Goal: Entertainment & Leisure: Consume media (video, audio)

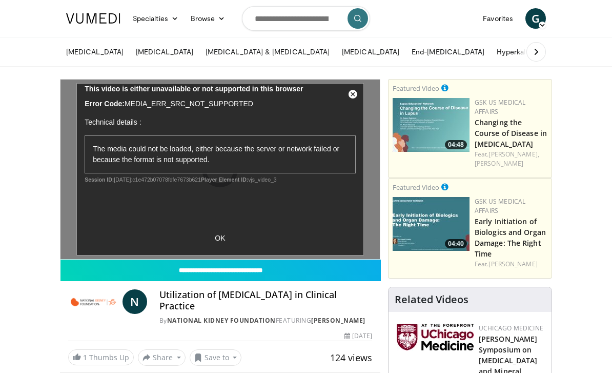
click at [215, 241] on div "10 seconds Tap to unmute" at bounding box center [219, 168] width 319 height 179
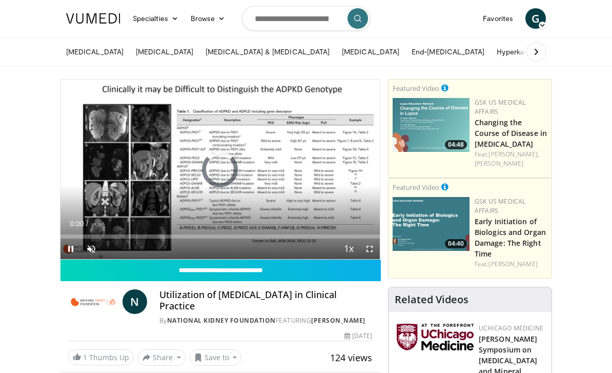
click at [231, 167] on icon "Video Player" at bounding box center [220, 169] width 29 height 29
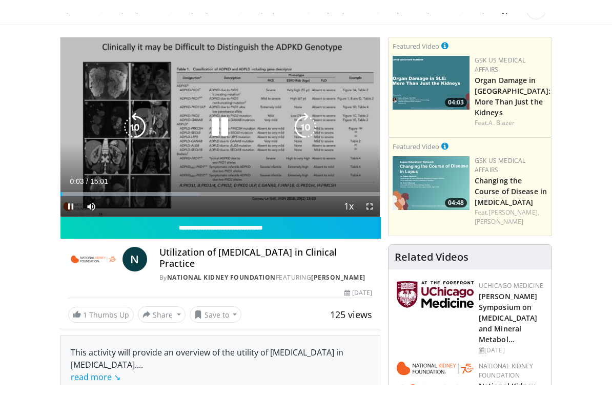
scroll to position [12, 0]
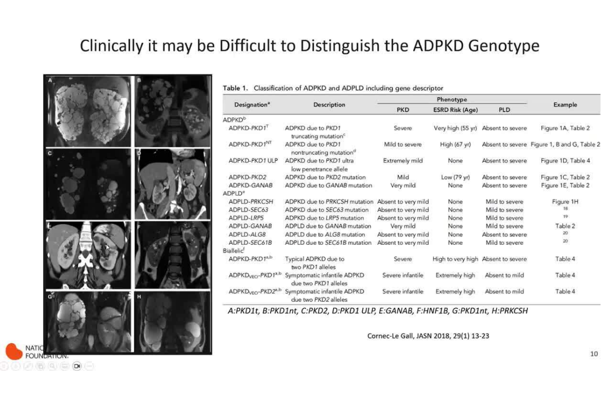
click at [131, 184] on div "10 seconds Tap to unmute" at bounding box center [306, 199] width 612 height 398
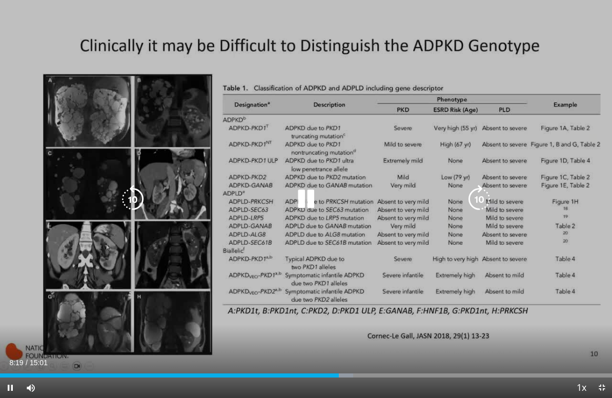
click at [301, 198] on icon "Video Player" at bounding box center [306, 199] width 29 height 29
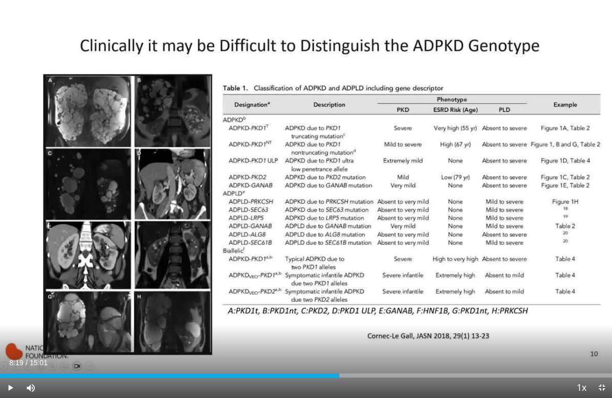
click at [300, 211] on div "10 seconds Tap to unmute" at bounding box center [306, 199] width 612 height 398
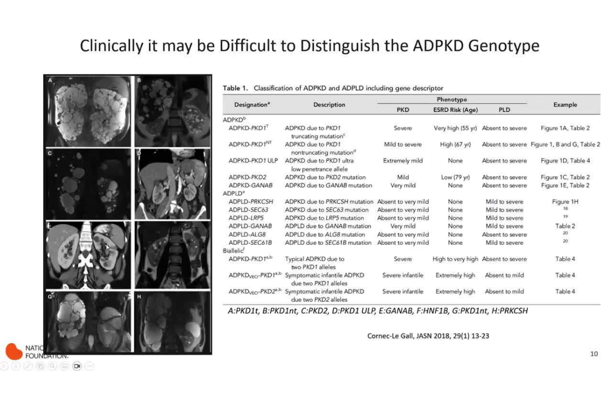
click at [294, 198] on icon "Video Player" at bounding box center [306, 199] width 29 height 29
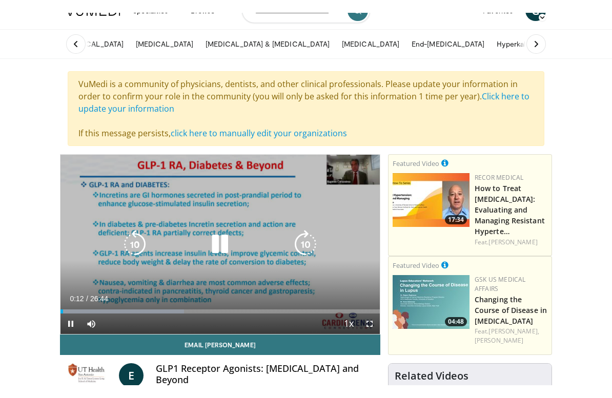
scroll to position [12, 0]
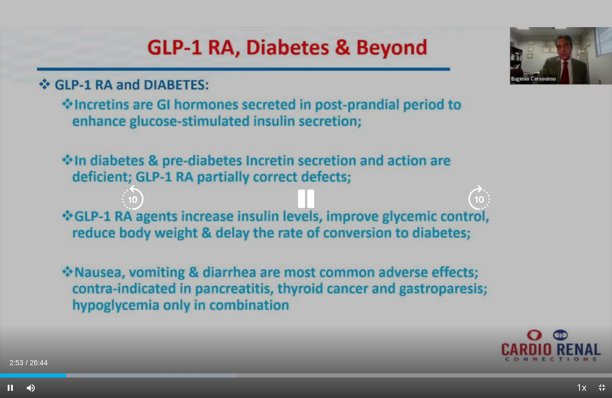
click at [309, 196] on icon "Video Player" at bounding box center [306, 199] width 29 height 29
click at [47, 293] on div "10 seconds Tap to unmute" at bounding box center [306, 199] width 612 height 398
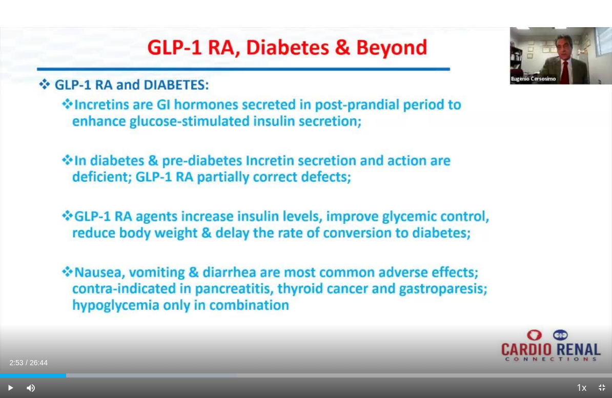
click at [308, 213] on icon "Video Player" at bounding box center [306, 199] width 29 height 29
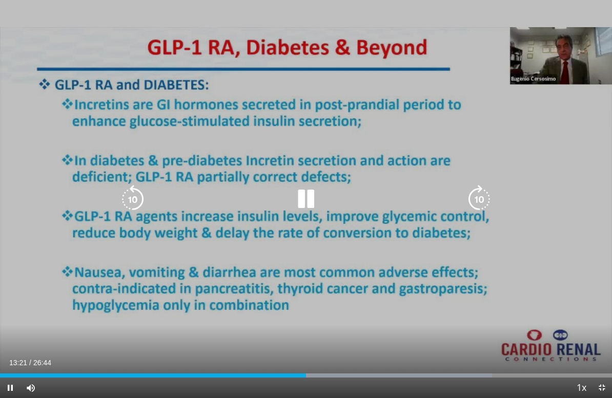
click at [315, 202] on icon "Video Player" at bounding box center [306, 199] width 29 height 29
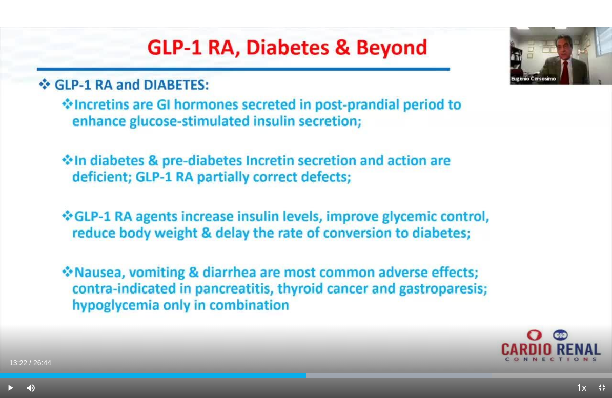
click at [293, 216] on div "10 seconds Tap to unmute" at bounding box center [306, 199] width 612 height 398
click at [290, 189] on div "10 seconds Tap to unmute" at bounding box center [306, 199] width 612 height 398
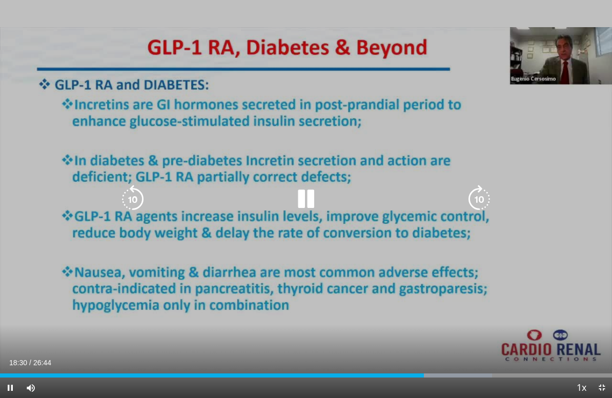
click at [309, 203] on icon "Video Player" at bounding box center [306, 199] width 29 height 29
click at [307, 202] on icon "Video Player" at bounding box center [306, 199] width 29 height 29
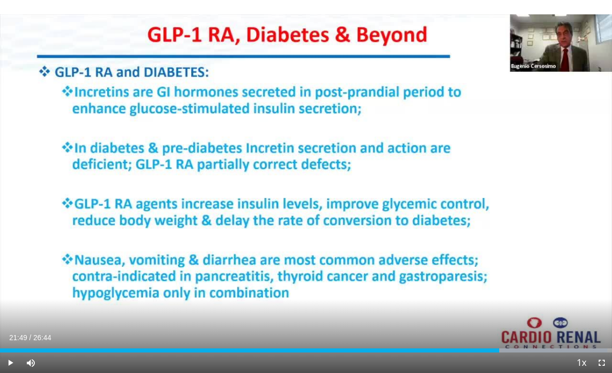
scroll to position [0, 0]
